Goal: Navigation & Orientation: Find specific page/section

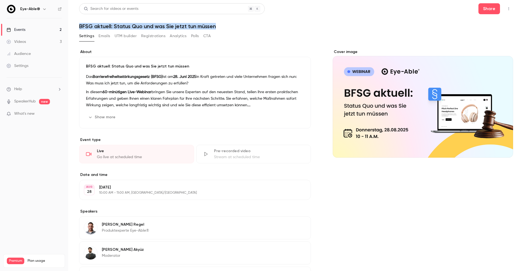
click at [48, 40] on link "Videos 3" at bounding box center [34, 42] width 68 height 12
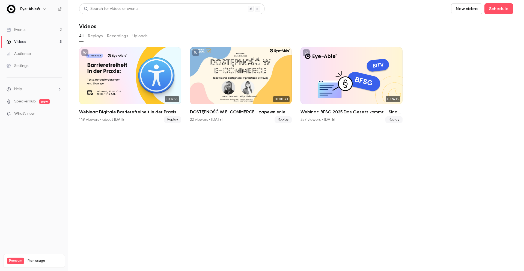
click at [29, 28] on link "Events 2" at bounding box center [34, 30] width 68 height 12
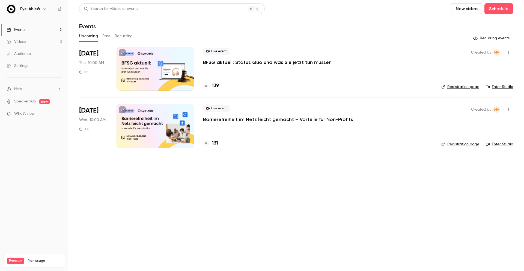
click at [38, 55] on link "Audience" at bounding box center [34, 54] width 68 height 12
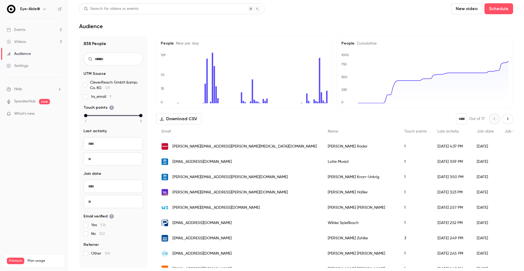
click at [29, 41] on link "Videos 3" at bounding box center [34, 42] width 68 height 12
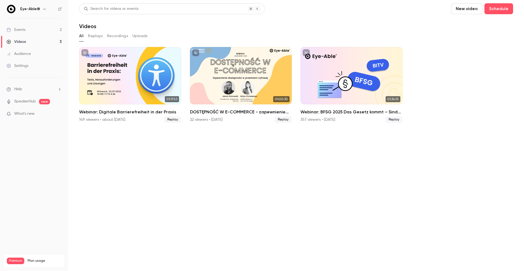
click at [31, 29] on link "Events 2" at bounding box center [34, 30] width 68 height 12
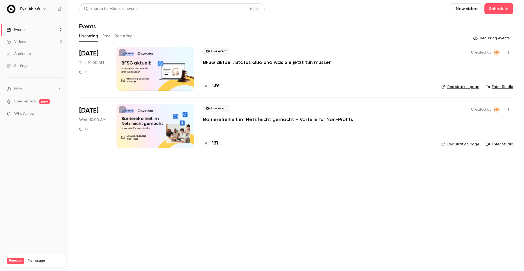
click at [276, 117] on p "Barrierefreiheit im Netz leicht gemacht – Vorteile für Non-Profits" at bounding box center [278, 119] width 150 height 7
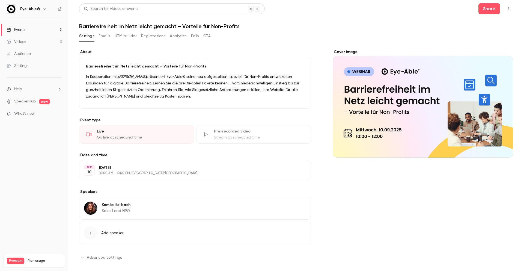
click at [103, 36] on button "Emails" at bounding box center [104, 36] width 11 height 9
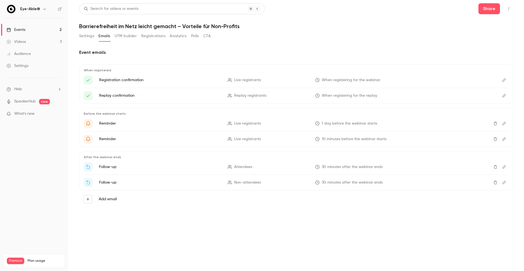
click at [156, 36] on button "Registrations" at bounding box center [153, 36] width 24 height 9
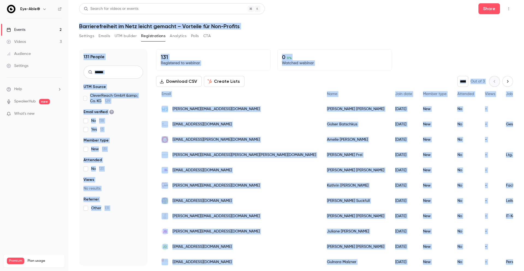
drag, startPoint x: 78, startPoint y: 26, endPoint x: 464, endPoint y: 271, distance: 457.1
click at [464, 271] on main "Search for videos or events Share Barrierefreiheit im Netz [PERSON_NAME] gemach…" at bounding box center [296, 135] width 456 height 271
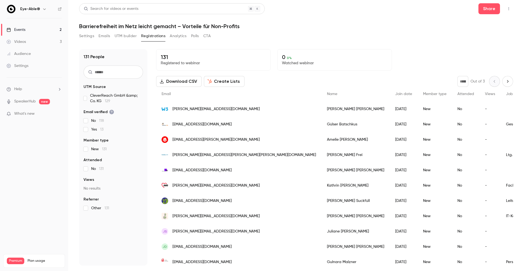
click at [360, 23] on h1 "Barrierefreiheit im Netz leicht gemacht – Vorteile für Non-Profits" at bounding box center [296, 26] width 434 height 7
drag, startPoint x: 358, startPoint y: 23, endPoint x: 370, endPoint y: 1, distance: 25.0
click at [369, 4] on header "Search for videos or events Share Barrierefreiheit im Netz [PERSON_NAME] gemach…" at bounding box center [296, 16] width 434 height 26
click at [379, 42] on div "Settings Emails UTM builder Registrations Analytics Polls CTA" at bounding box center [296, 37] width 434 height 11
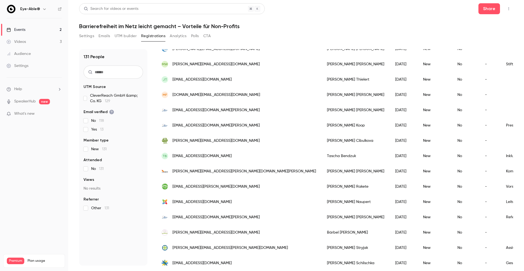
scroll to position [474, 0]
